Goal: Understand process/instructions: Learn how to perform a task or action

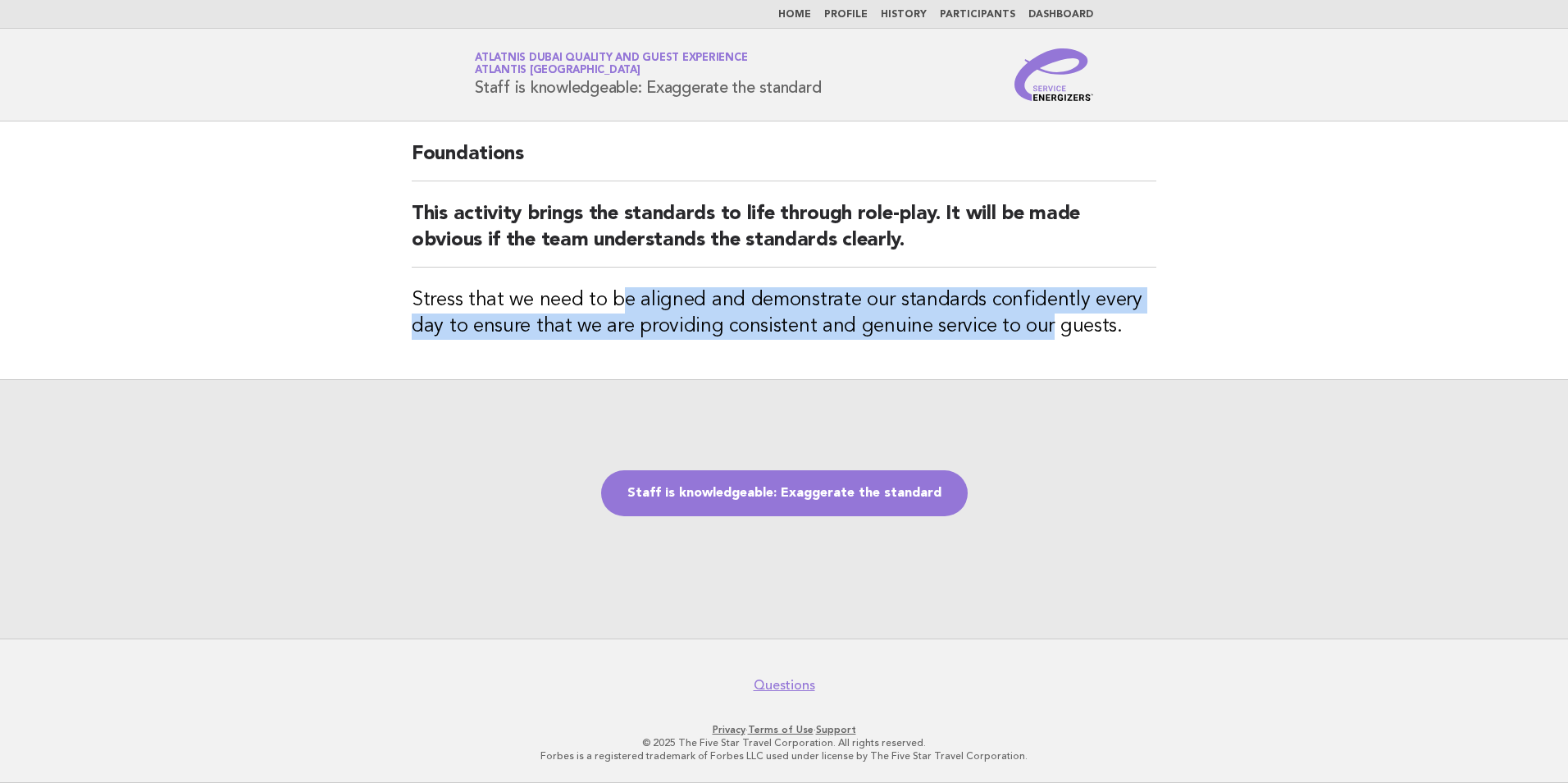
drag, startPoint x: 631, startPoint y: 296, endPoint x: 1038, endPoint y: 319, distance: 407.6
click at [1038, 319] on h3 "Stress that we need to be aligned and demonstrate our standards confidently eve…" at bounding box center [784, 312] width 744 height 52
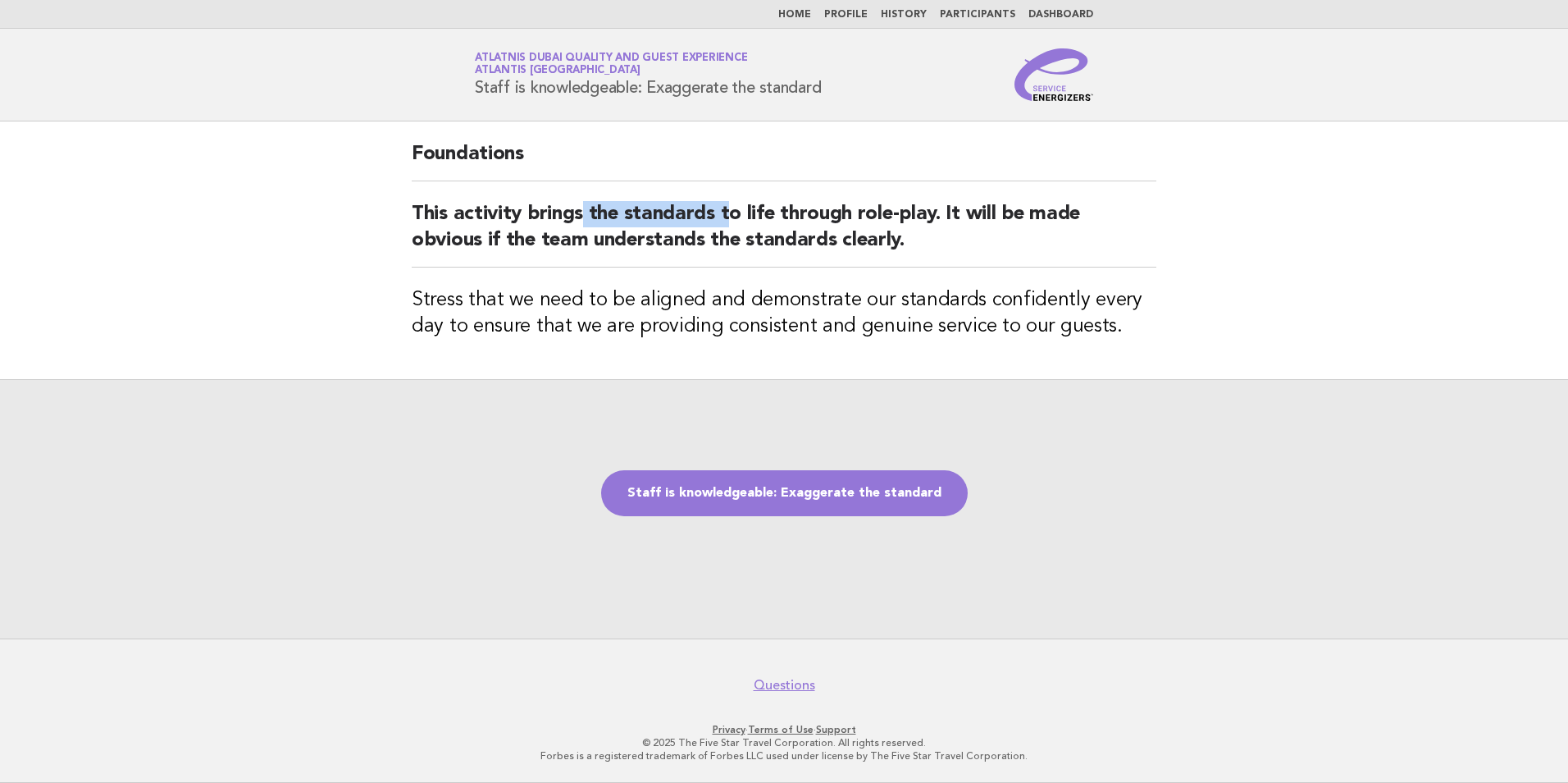
drag, startPoint x: 582, startPoint y: 216, endPoint x: 730, endPoint y: 227, distance: 148.4
click at [730, 227] on h2 "This activity brings the standards to life through role-play. It will be made o…" at bounding box center [784, 235] width 744 height 67
click at [787, 488] on link "Staff is knowledgeable: Exaggerate the standard" at bounding box center [784, 493] width 366 height 46
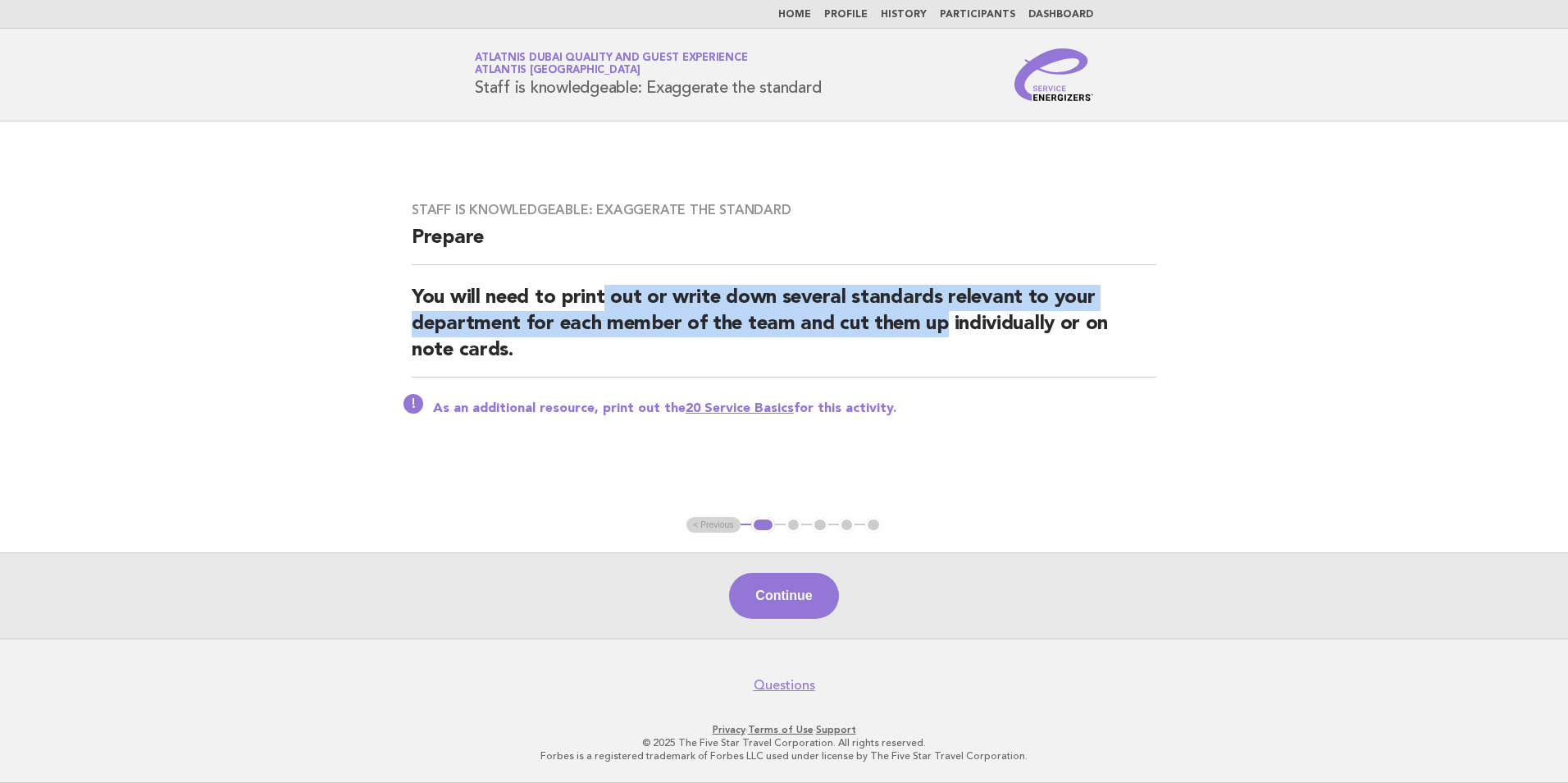
drag, startPoint x: 608, startPoint y: 301, endPoint x: 942, endPoint y: 317, distance: 334.4
click at [942, 317] on h2 "You will need to print out or write down several standards relevant to your dep…" at bounding box center [784, 331] width 744 height 92
click at [785, 592] on button "Continue" at bounding box center [784, 595] width 109 height 46
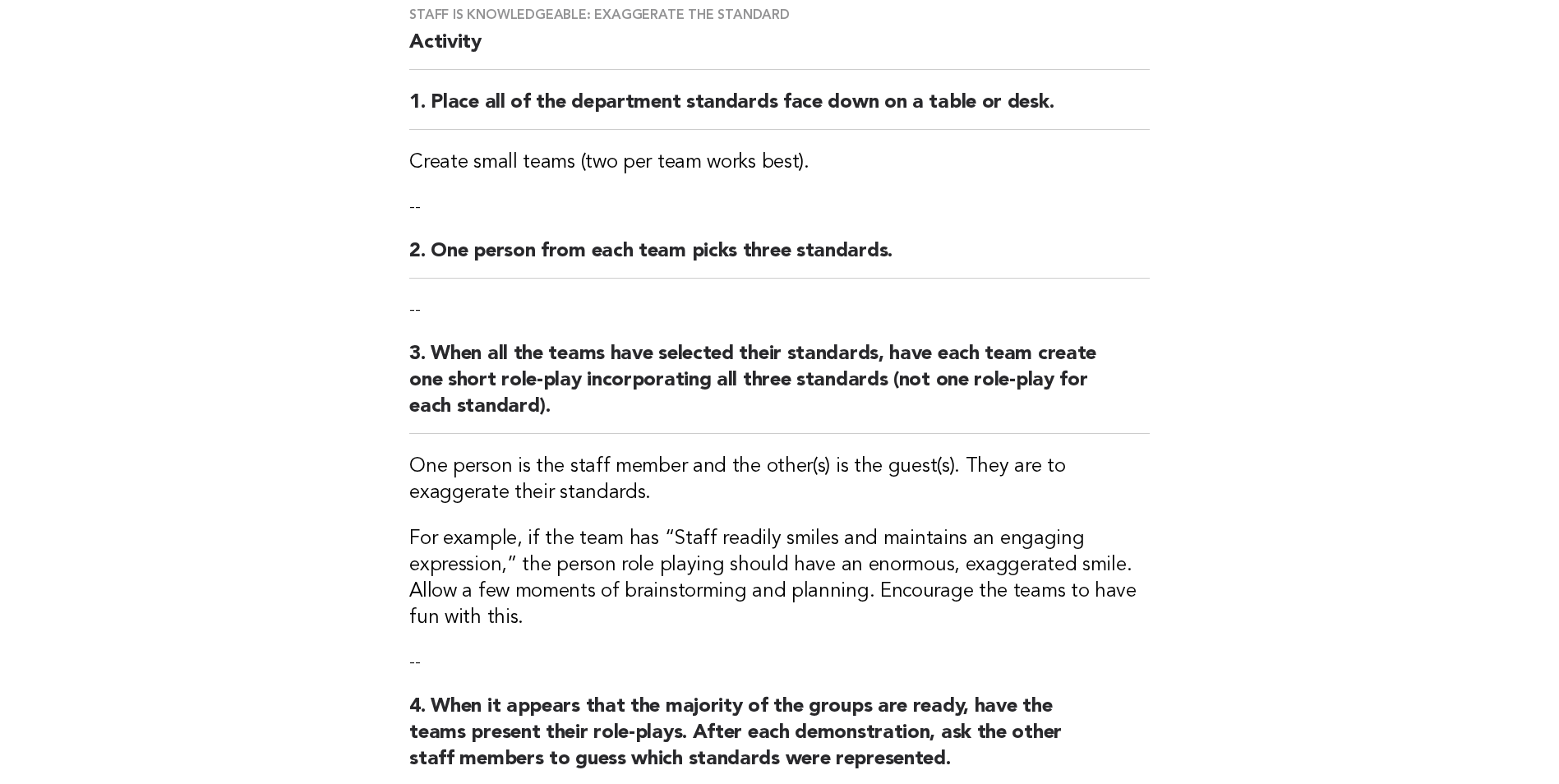
scroll to position [164, 0]
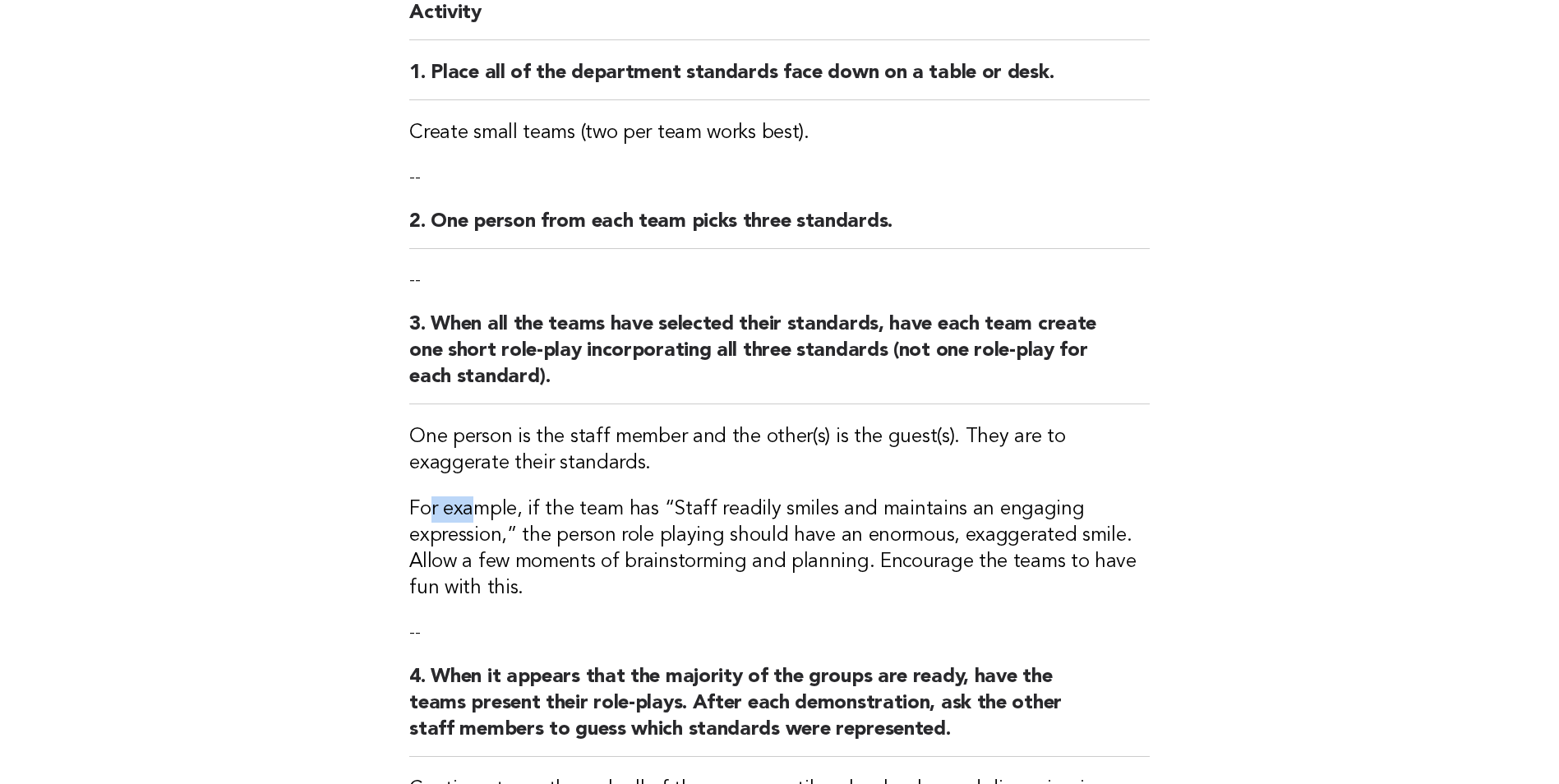
drag, startPoint x: 447, startPoint y: 512, endPoint x: 467, endPoint y: 513, distance: 20.0
click at [467, 513] on h3 "For example, if the team has “Staff readily smiles and maintains an engaging ex…" at bounding box center [780, 548] width 741 height 105
drag, startPoint x: 557, startPoint y: 512, endPoint x: 658, endPoint y: 508, distance: 101.1
click at [658, 508] on h3 "For example, if the team has “Staff readily smiles and maintains an engaging ex…" at bounding box center [780, 548] width 741 height 105
drag, startPoint x: 539, startPoint y: 541, endPoint x: 714, endPoint y: 535, distance: 175.1
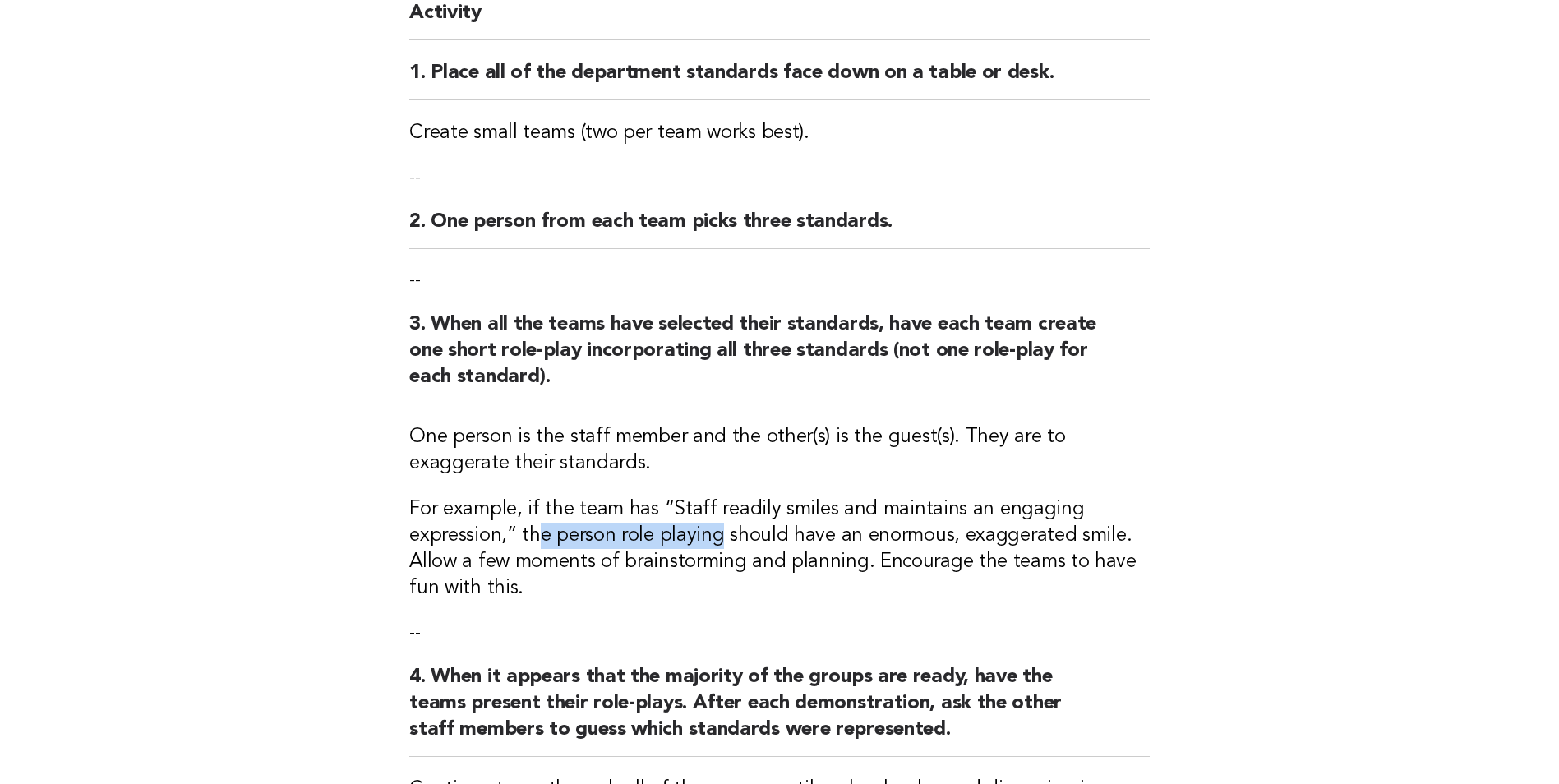
click at [714, 535] on h3 "For example, if the team has “Staff readily smiles and maintains an engaging ex…" at bounding box center [780, 548] width 741 height 105
drag, startPoint x: 629, startPoint y: 571, endPoint x: 490, endPoint y: 566, distance: 139.1
click at [490, 566] on h3 "For example, if the team has “Staff readily smiles and maintains an engaging ex…" at bounding box center [780, 548] width 741 height 105
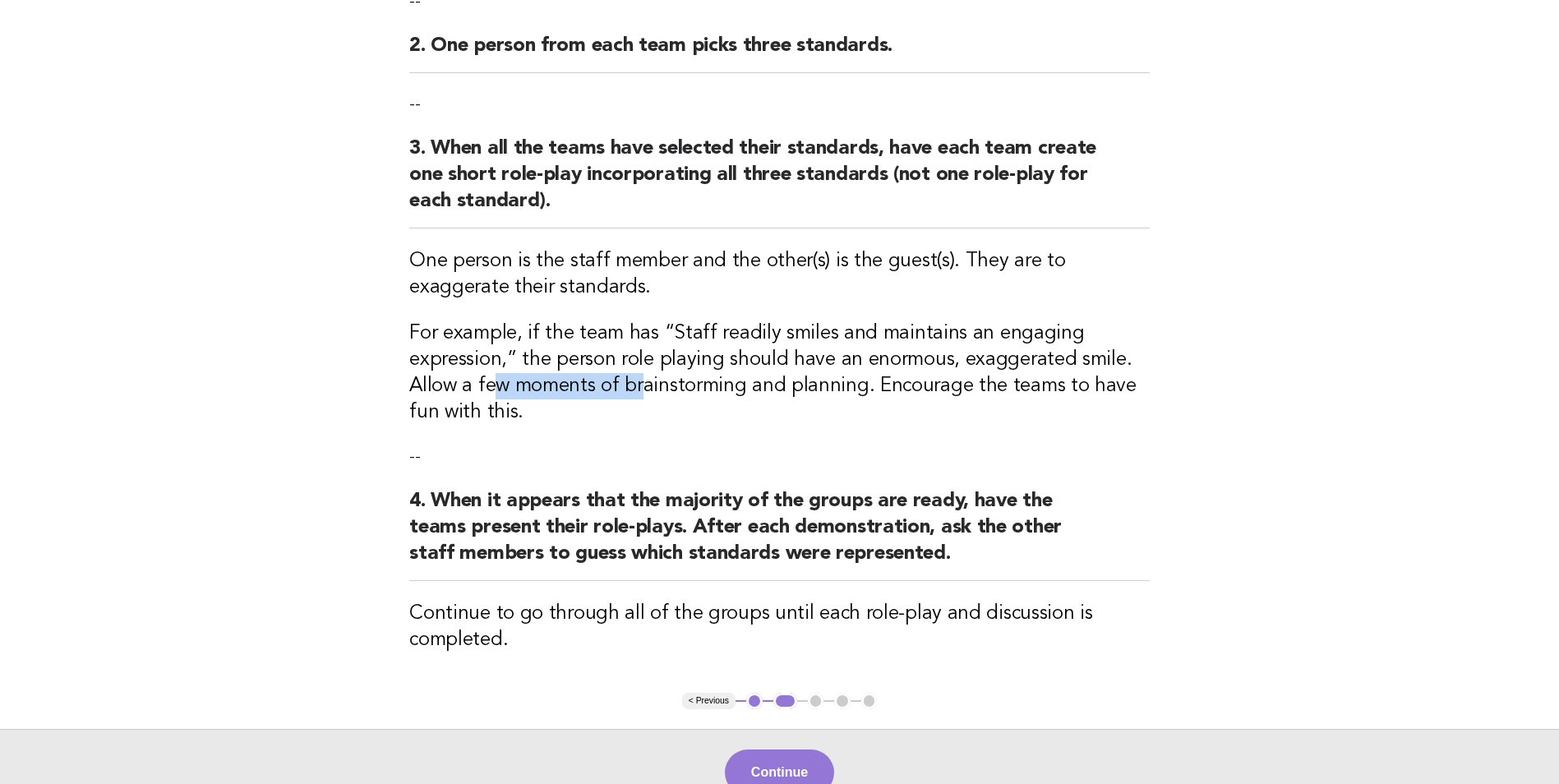
scroll to position [411, 0]
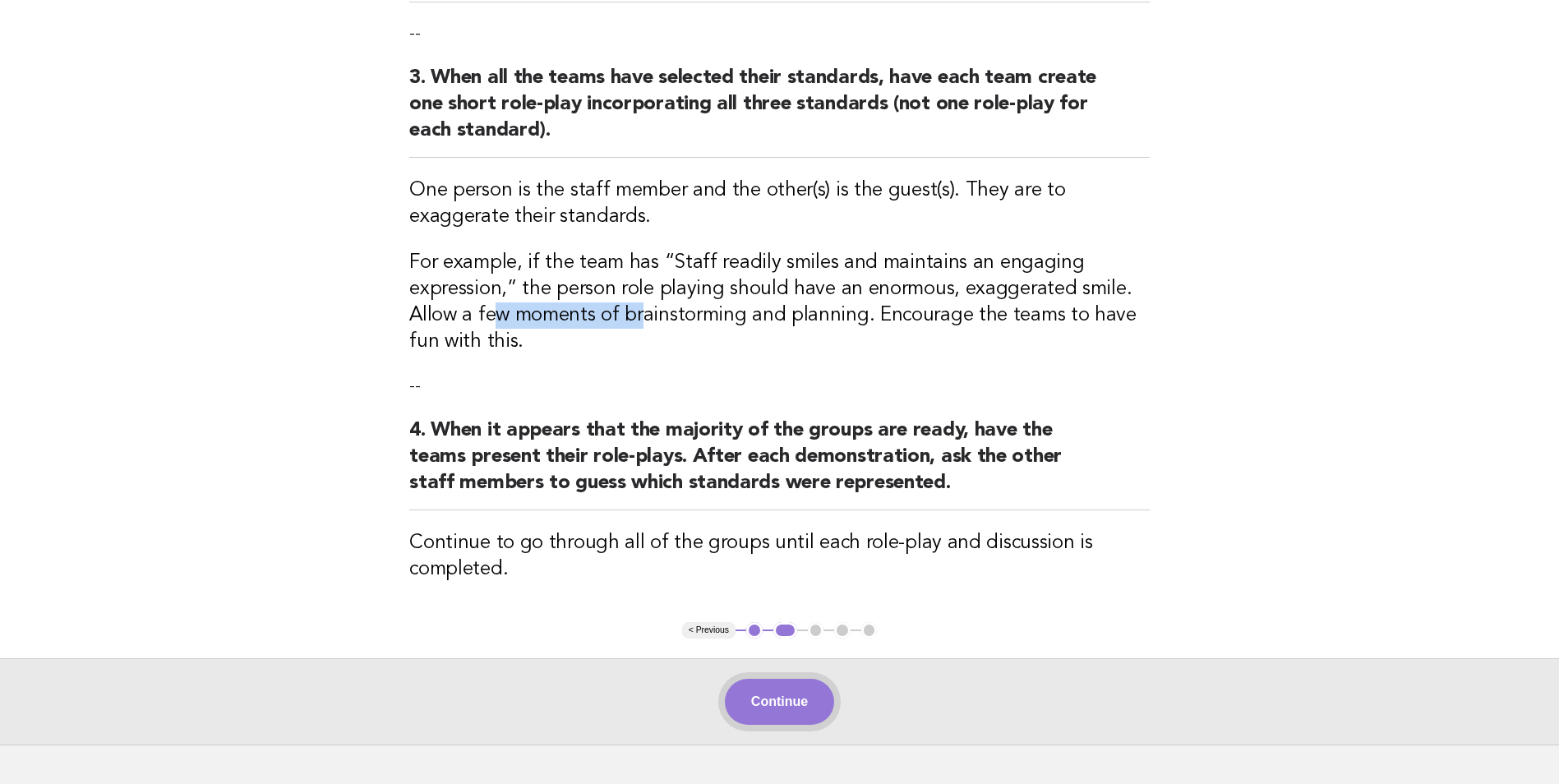
click at [788, 699] on button "Continue" at bounding box center [780, 701] width 109 height 46
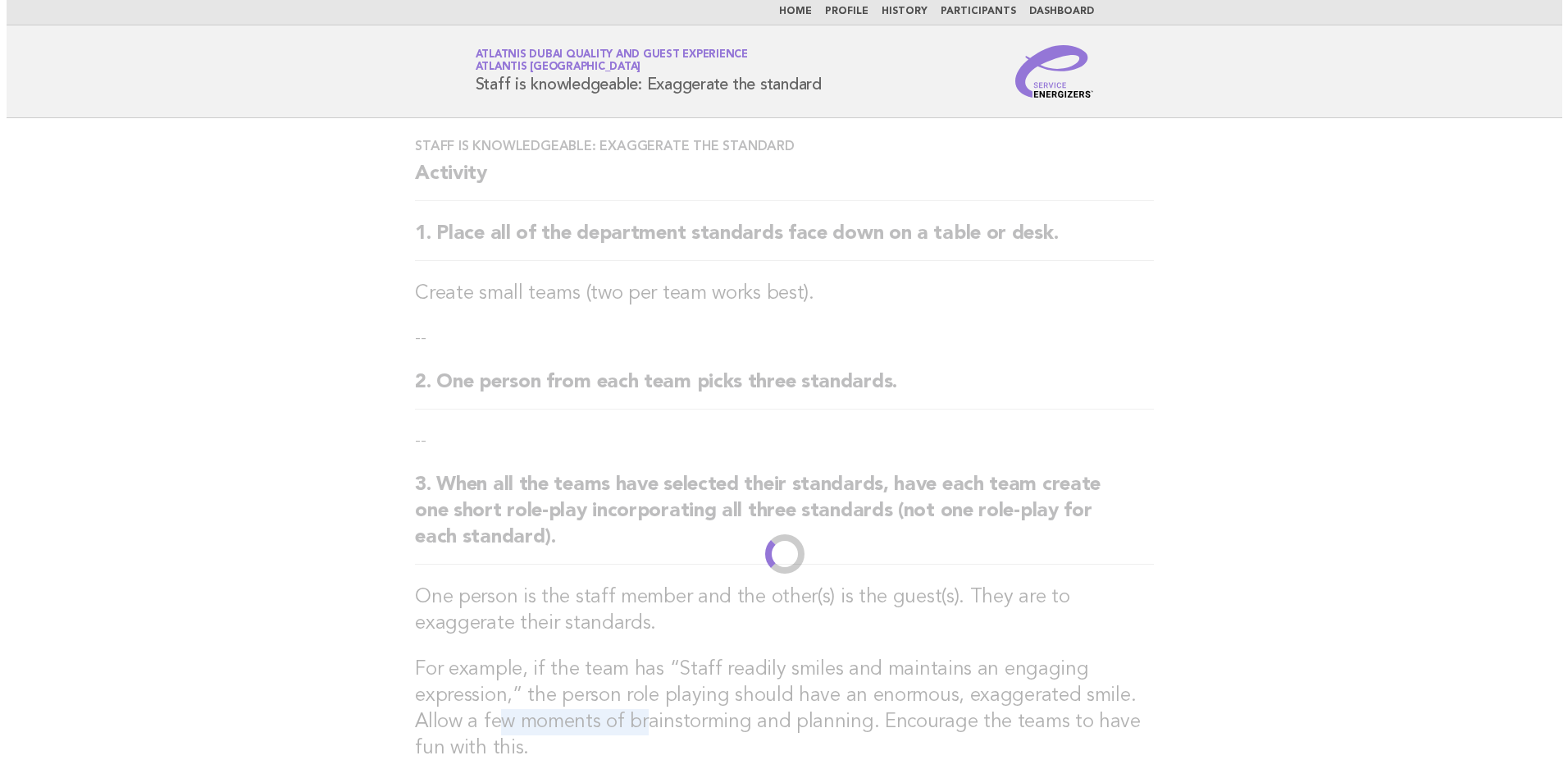
scroll to position [0, 0]
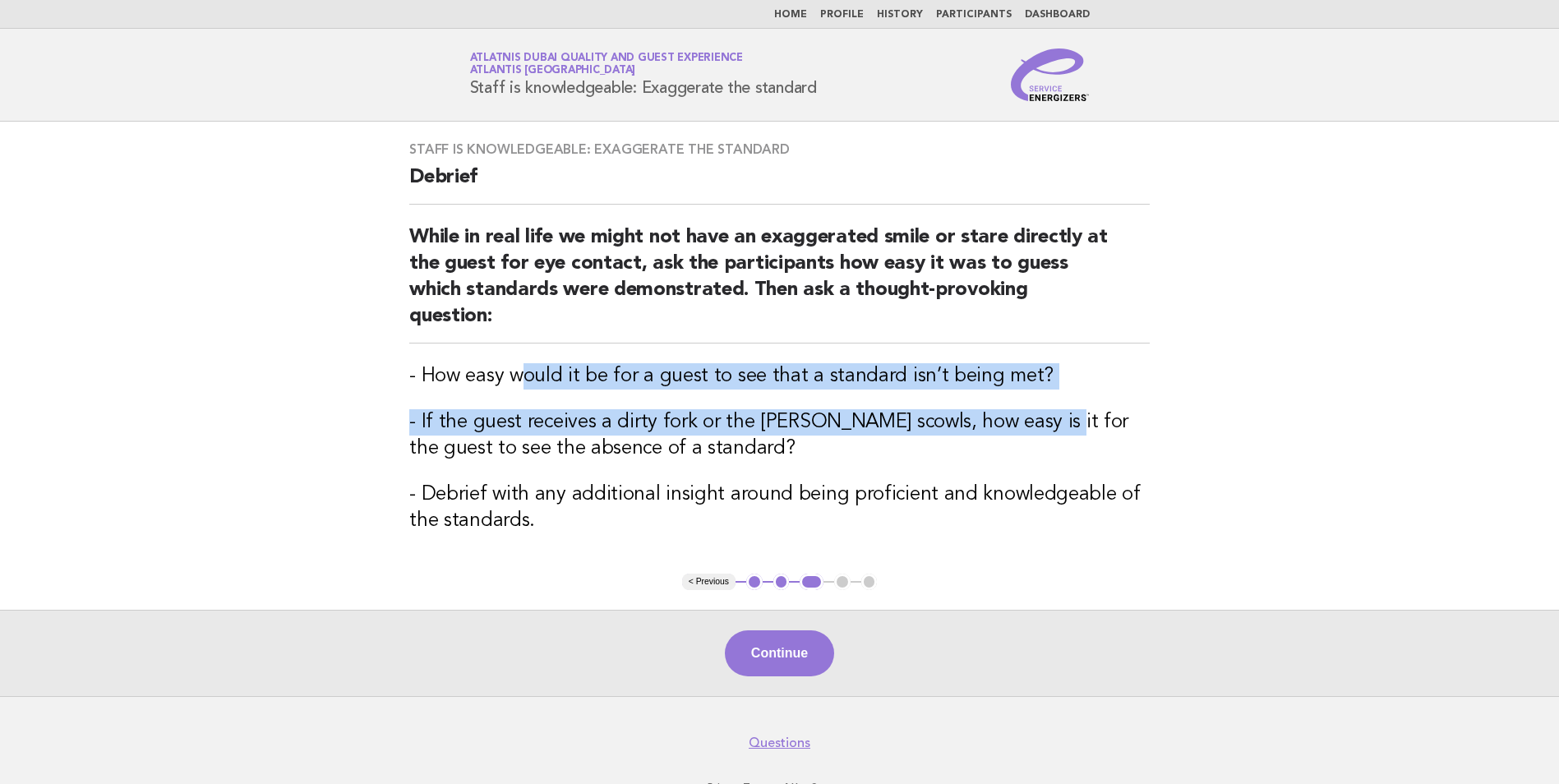
drag, startPoint x: 522, startPoint y: 355, endPoint x: 1024, endPoint y: 370, distance: 502.2
click at [1025, 370] on div "Staff is knowledgeable: Exaggerate the standard Debrief While in real life we m…" at bounding box center [780, 347] width 780 height 452
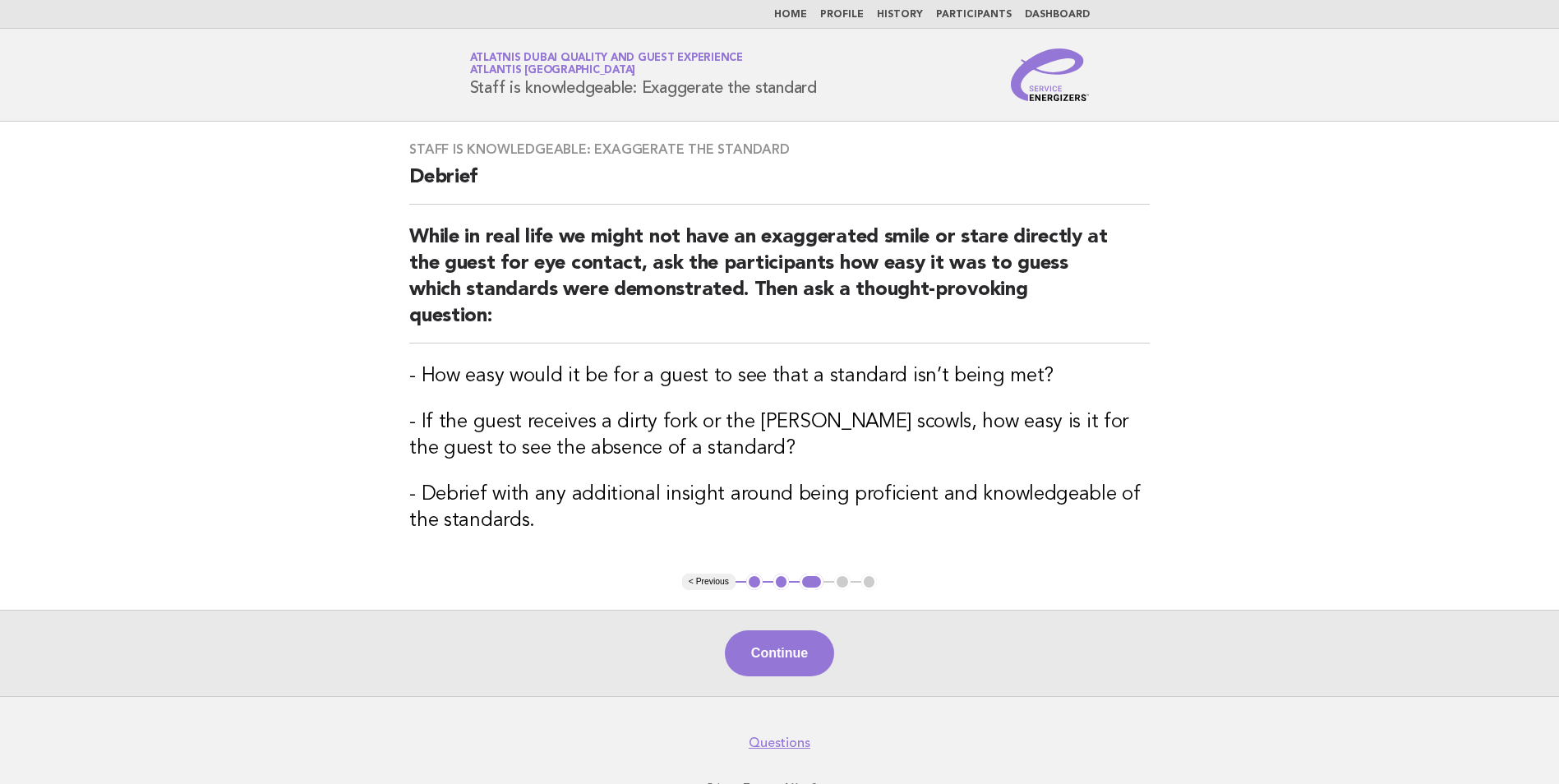
click at [743, 426] on h3 "- If the guest receives a dirty fork or the [PERSON_NAME] scowls, how easy is i…" at bounding box center [780, 435] width 741 height 52
drag, startPoint x: 482, startPoint y: 392, endPoint x: 625, endPoint y: 394, distance: 143.0
click at [625, 409] on h3 "- If the guest receives a dirty fork or the [PERSON_NAME] scowls, how easy is i…" at bounding box center [780, 435] width 741 height 52
click at [778, 631] on button "Continue" at bounding box center [780, 653] width 109 height 46
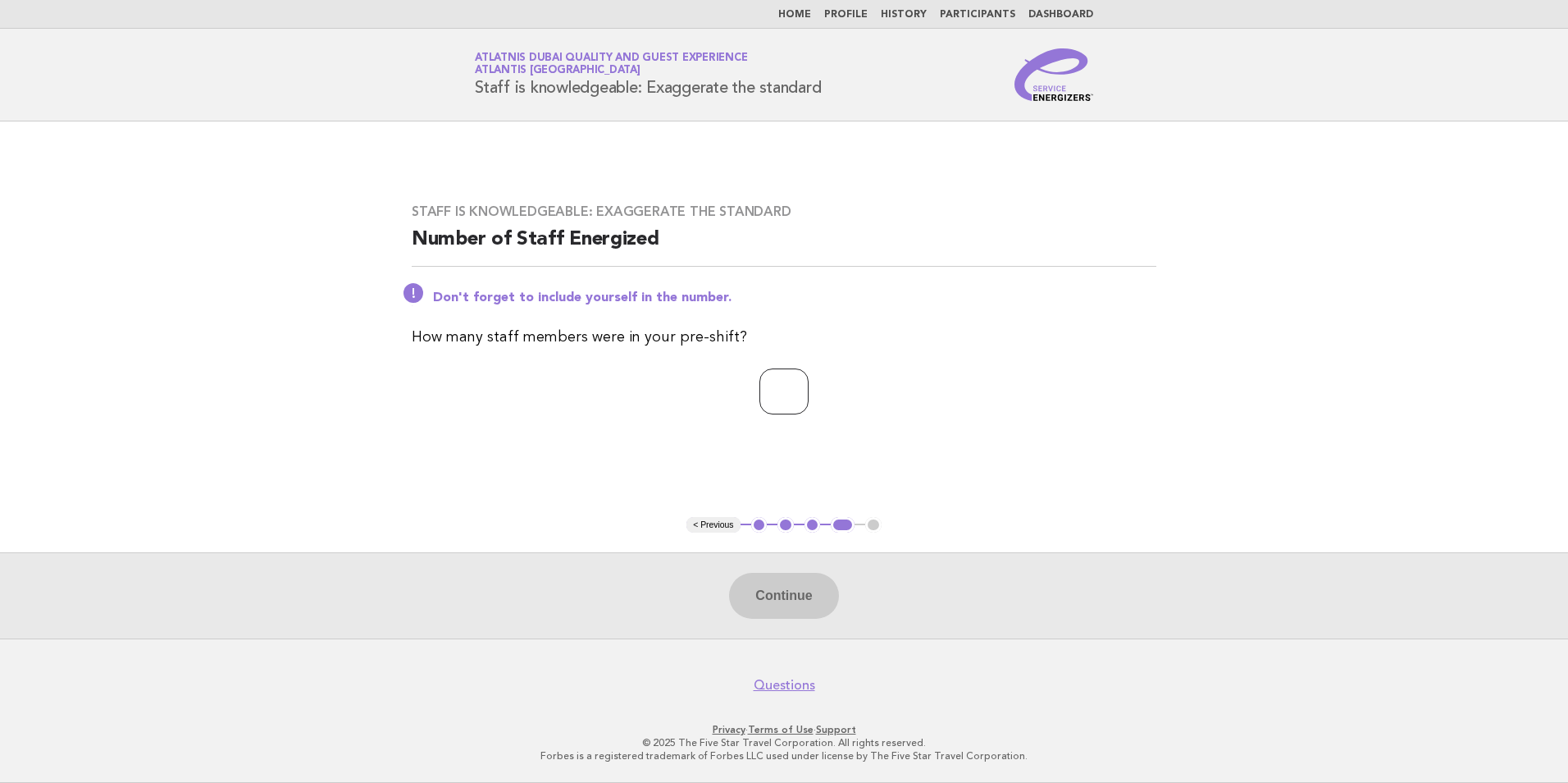
click at [809, 383] on input "number" at bounding box center [784, 391] width 49 height 46
type input "*"
click at [762, 608] on button "Continue" at bounding box center [784, 595] width 109 height 46
